Goal: Task Accomplishment & Management: Use online tool/utility

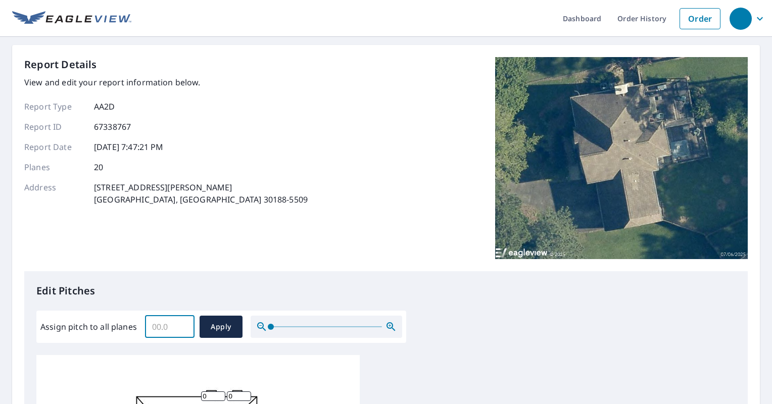
click at [170, 328] on input "Assign pitch to all planes" at bounding box center [170, 327] width 50 height 28
type input "12"
click at [200, 329] on button "Apply" at bounding box center [221, 327] width 43 height 22
type input "12"
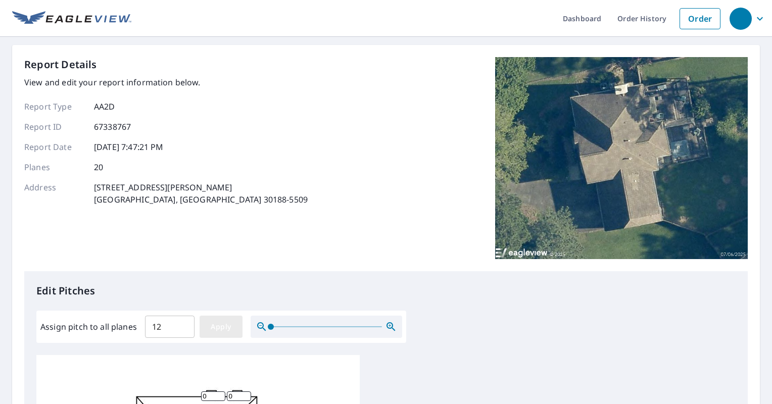
type input "12"
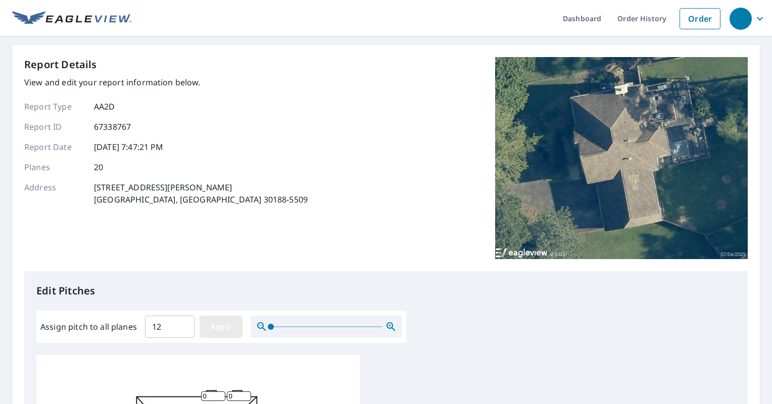
type input "12"
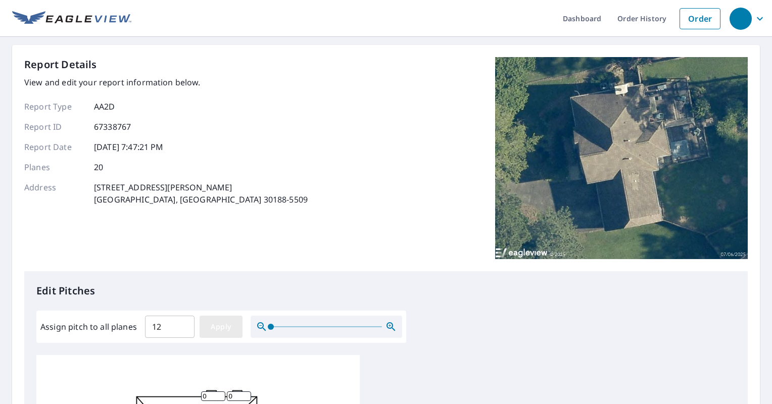
type input "12"
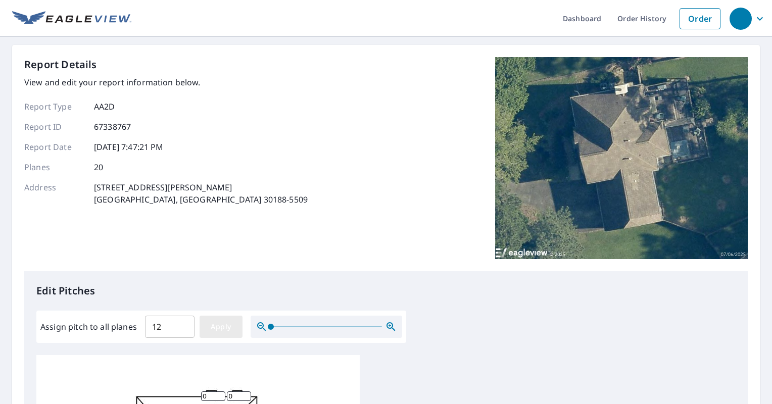
type input "12"
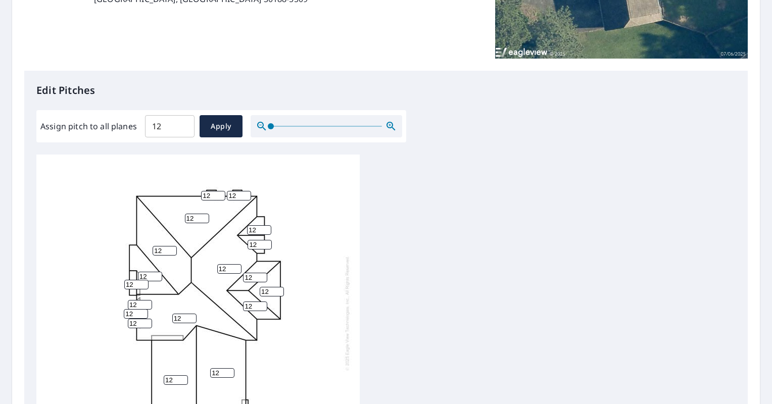
scroll to position [395, 0]
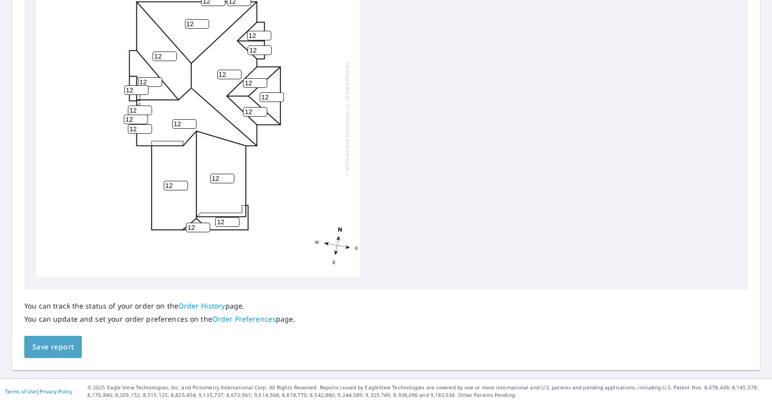
click at [76, 342] on button "Save report" at bounding box center [53, 347] width 58 height 23
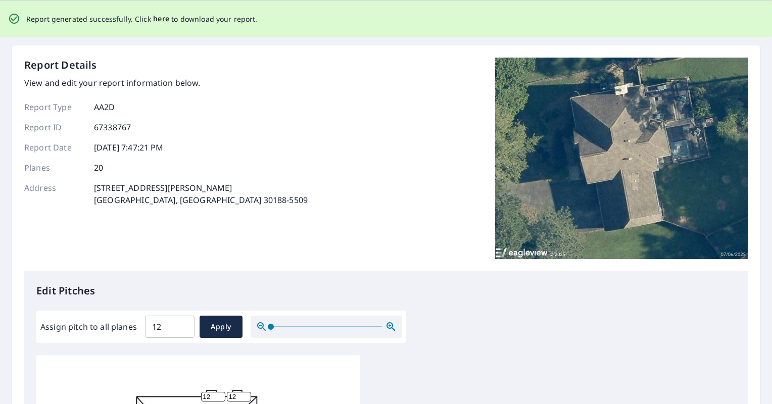
scroll to position [0, 0]
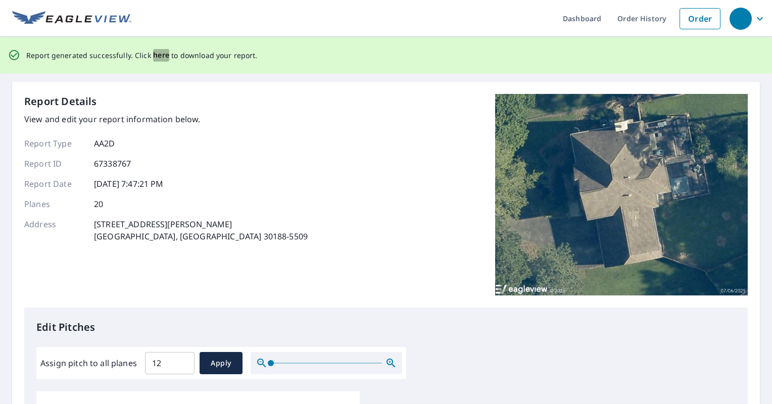
click at [161, 56] on span "here" at bounding box center [161, 55] width 17 height 13
